Goal: Transaction & Acquisition: Purchase product/service

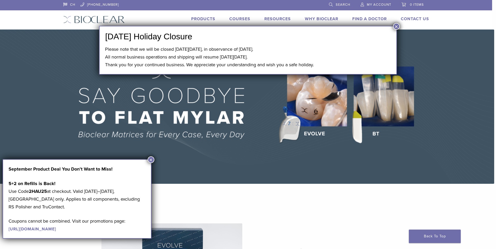
click at [150, 162] on button "×" at bounding box center [150, 160] width 7 height 7
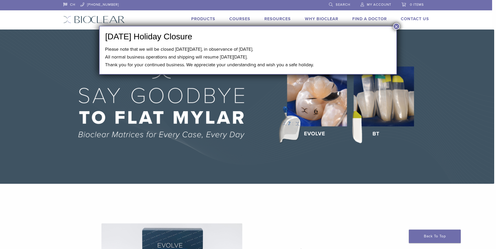
click at [396, 26] on button "×" at bounding box center [396, 26] width 7 height 7
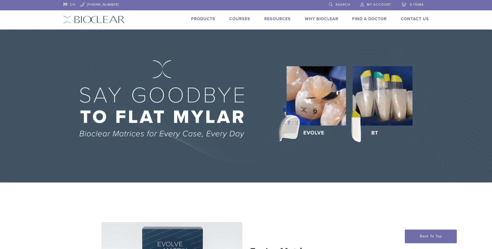
click at [202, 18] on link "Products" at bounding box center [203, 18] width 24 height 5
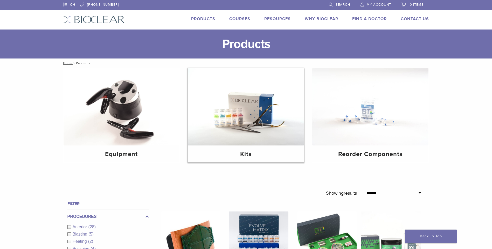
click at [251, 131] on img at bounding box center [246, 106] width 116 height 77
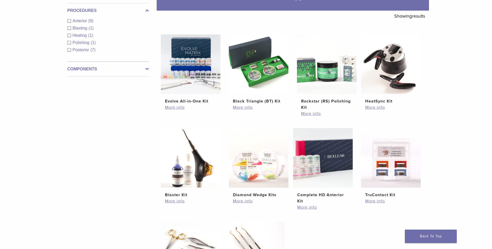
scroll to position [78, 0]
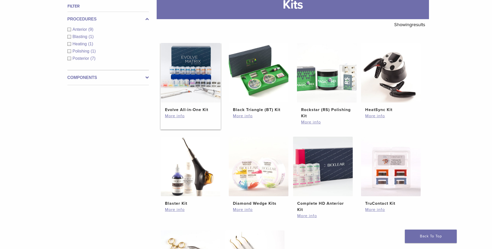
click at [190, 72] on img at bounding box center [191, 73] width 60 height 60
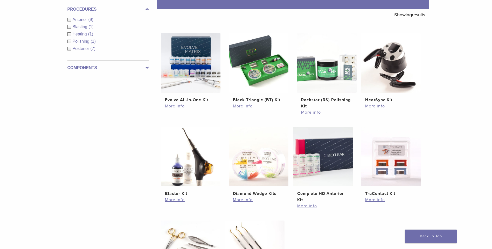
scroll to position [71, 0]
